Goal: Task Accomplishment & Management: Manage account settings

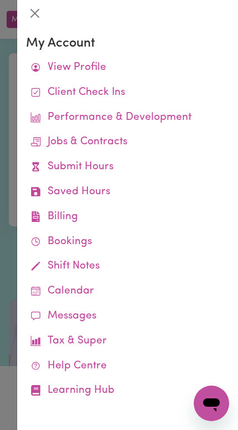
click at [9, 335] on div at bounding box center [119, 215] width 238 height 430
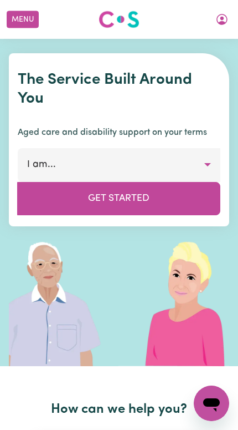
click at [30, 16] on button "Menu" at bounding box center [23, 19] width 32 height 17
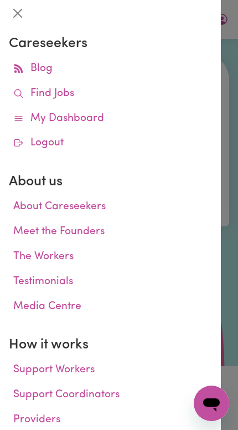
click at [116, 92] on link "Find Jobs" at bounding box center [110, 93] width 203 height 25
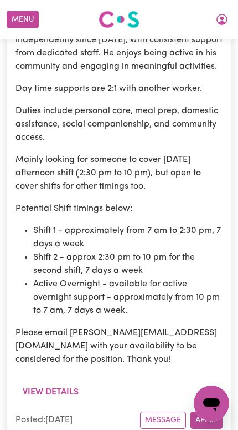
scroll to position [1857, 0]
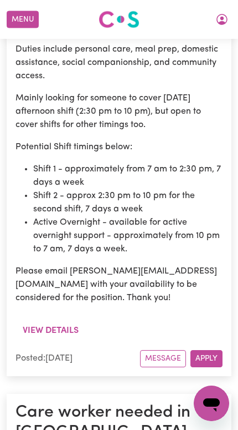
click at [28, 23] on button "Menu" at bounding box center [23, 19] width 32 height 17
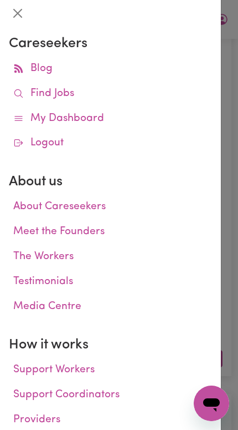
click at [126, 120] on link "My Dashboard" at bounding box center [110, 118] width 203 height 25
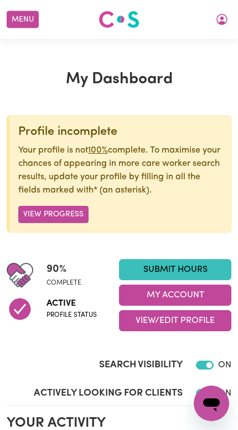
click at [232, 22] on button "My Account" at bounding box center [222, 19] width 23 height 19
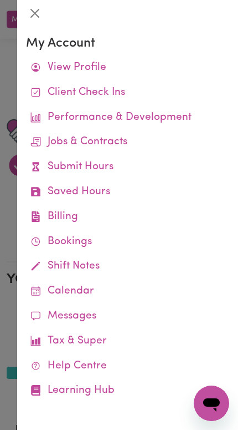
click at [0, 0] on link "Job Reports" at bounding box center [0, 0] width 0 height 0
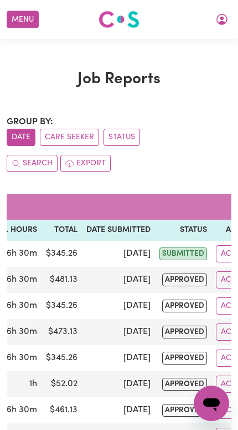
scroll to position [0, 249]
